Goal: Find specific page/section: Find specific page/section

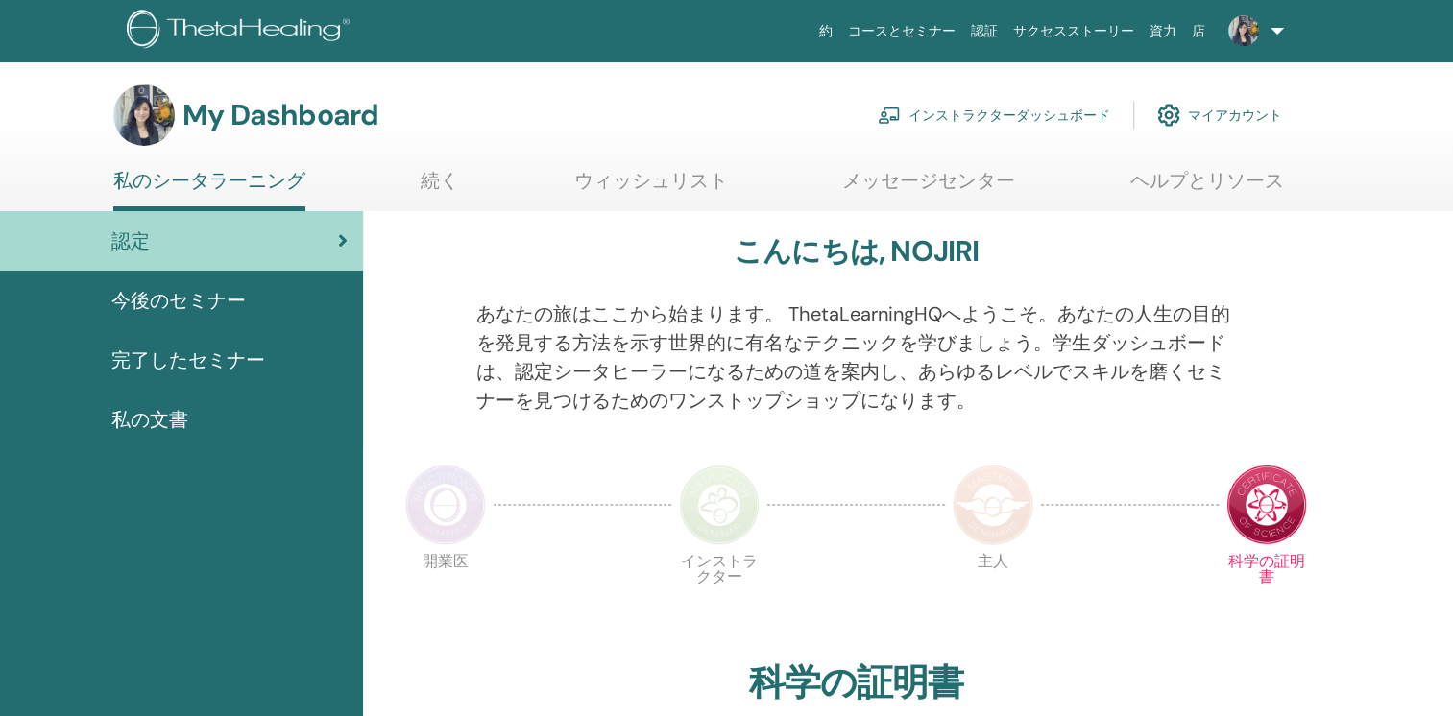
click at [1083, 114] on link "インストラクターダッシュボード" at bounding box center [994, 115] width 232 height 42
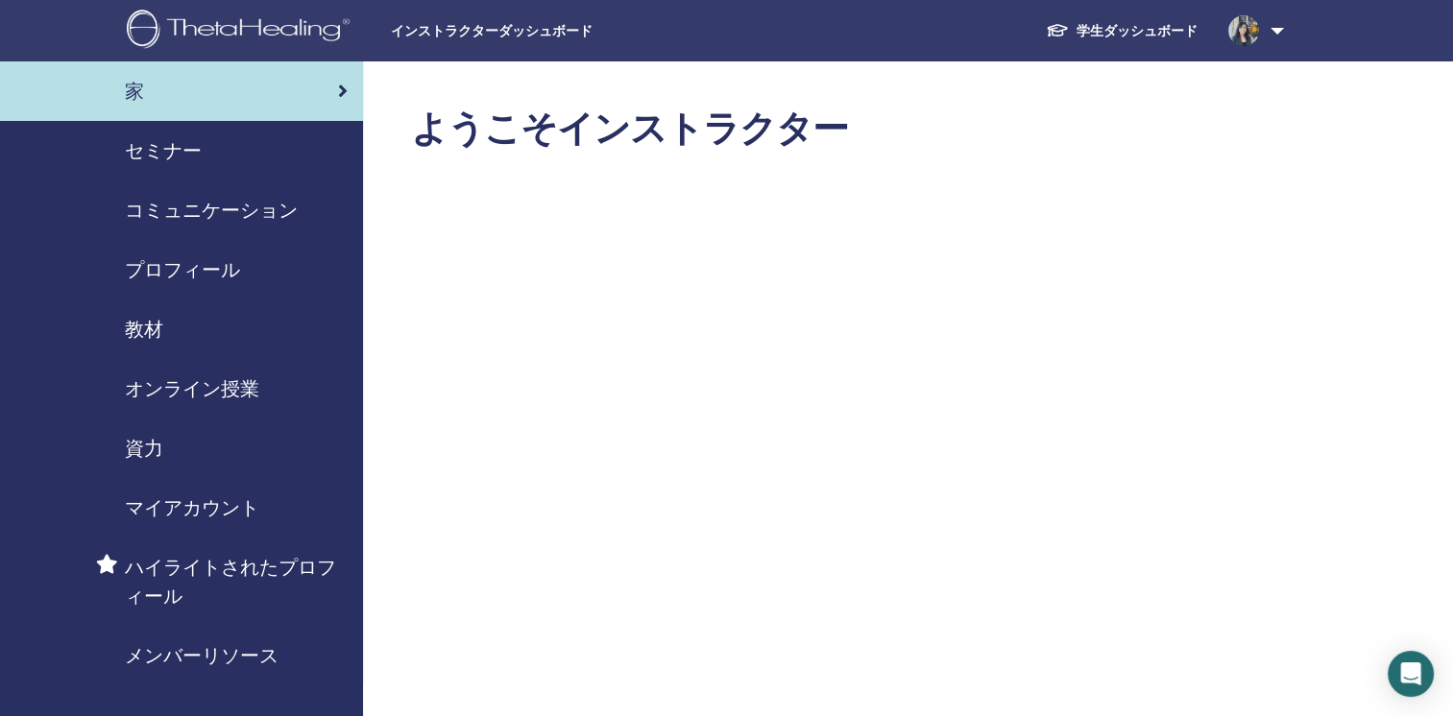
click at [146, 328] on span "教材" at bounding box center [144, 329] width 38 height 29
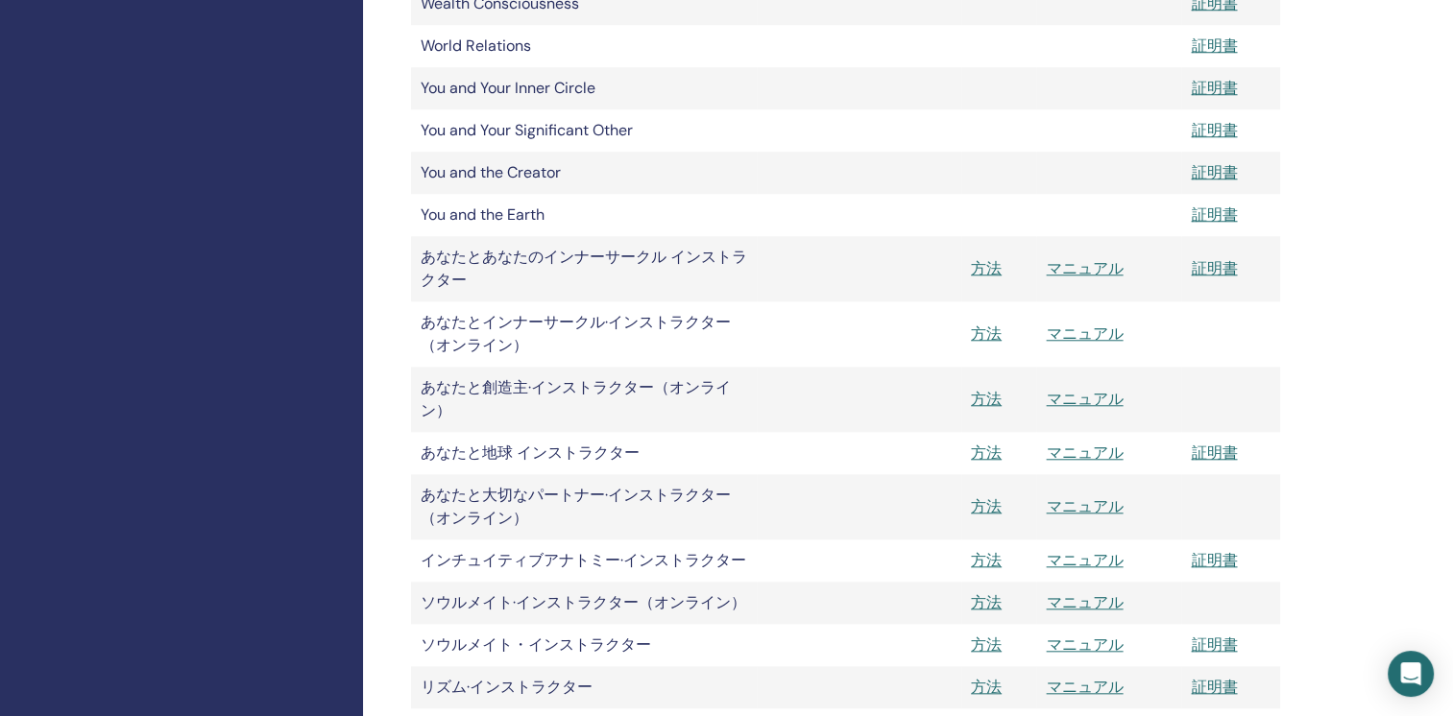
scroll to position [1824, 0]
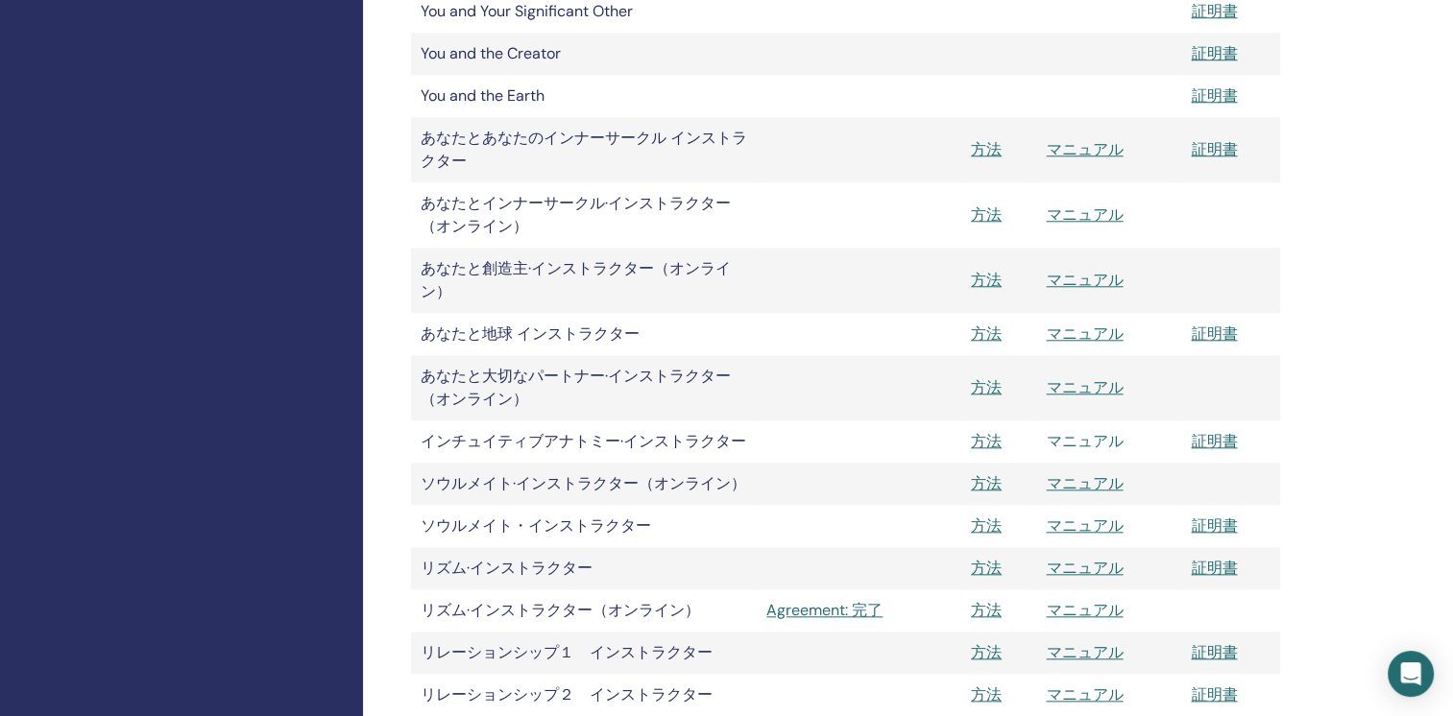
click at [1055, 437] on link "マニュアル" at bounding box center [1084, 441] width 77 height 20
